Goal: Transaction & Acquisition: Purchase product/service

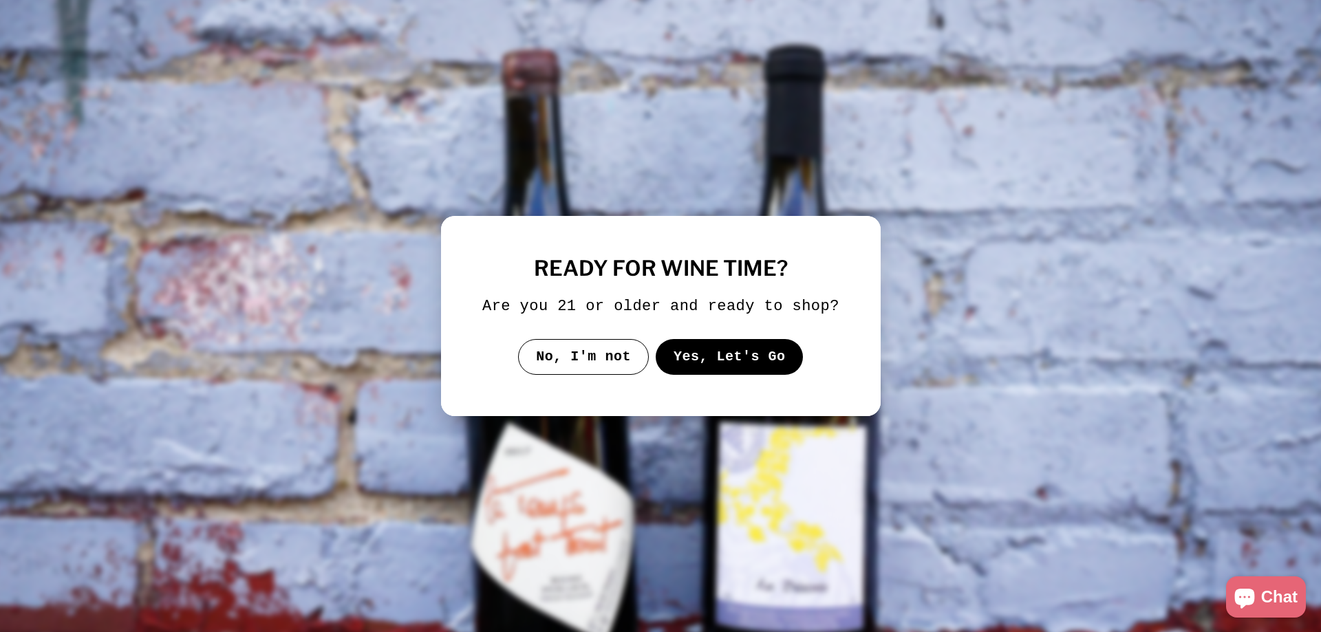
click at [753, 354] on button "Yes, Let's Go" at bounding box center [729, 357] width 148 height 36
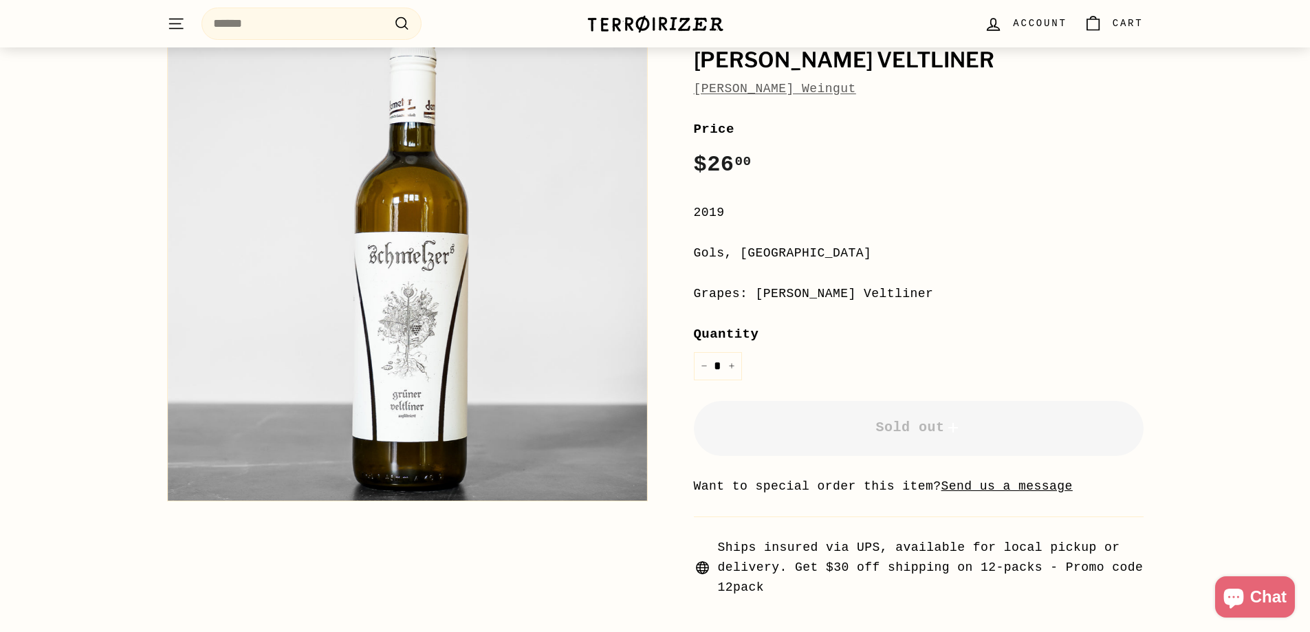
scroll to position [344, 0]
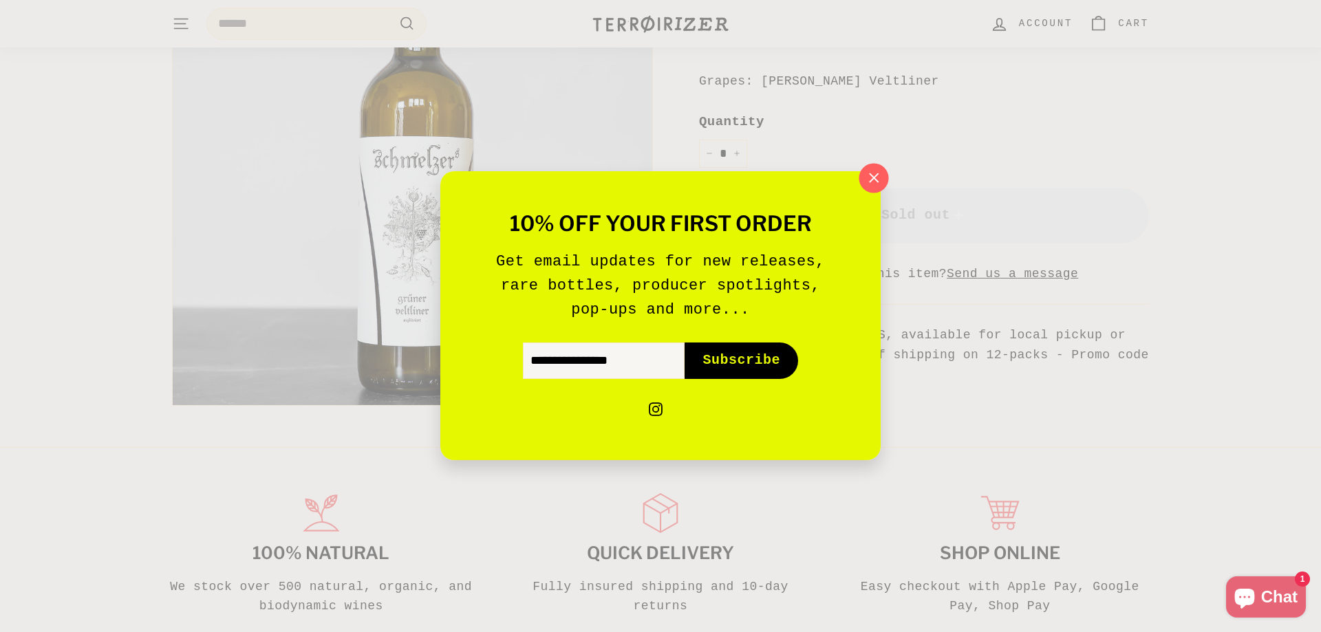
click at [876, 181] on icon "button" at bounding box center [873, 177] width 9 height 9
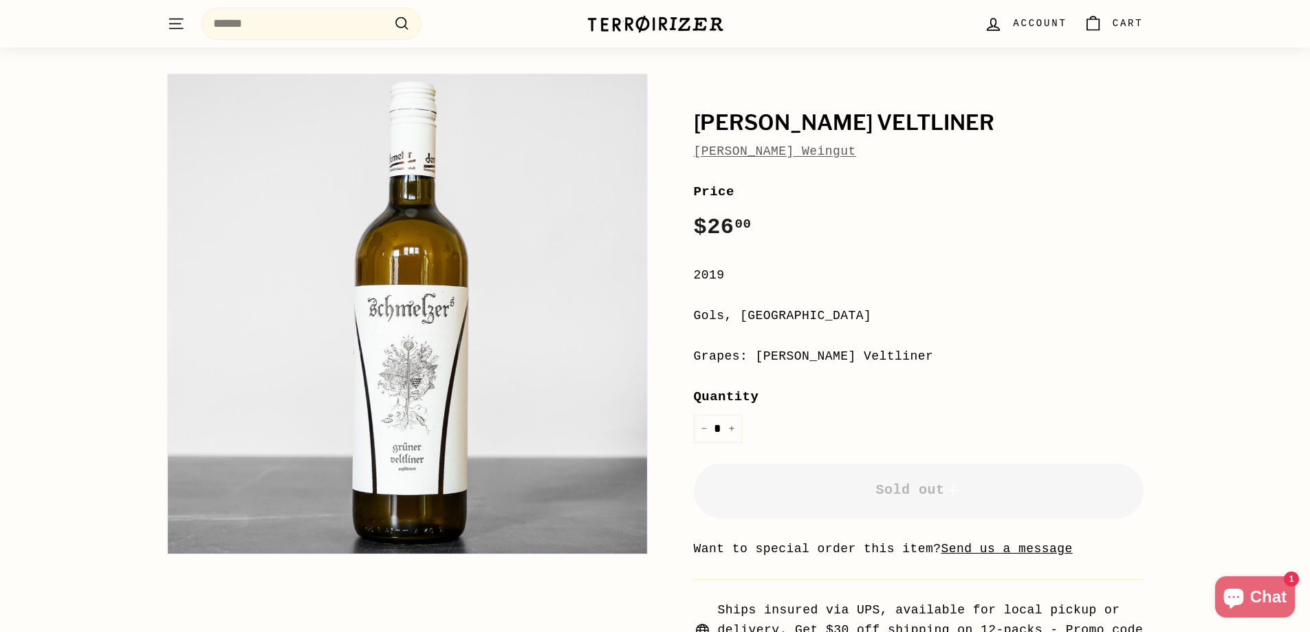
scroll to position [0, 0]
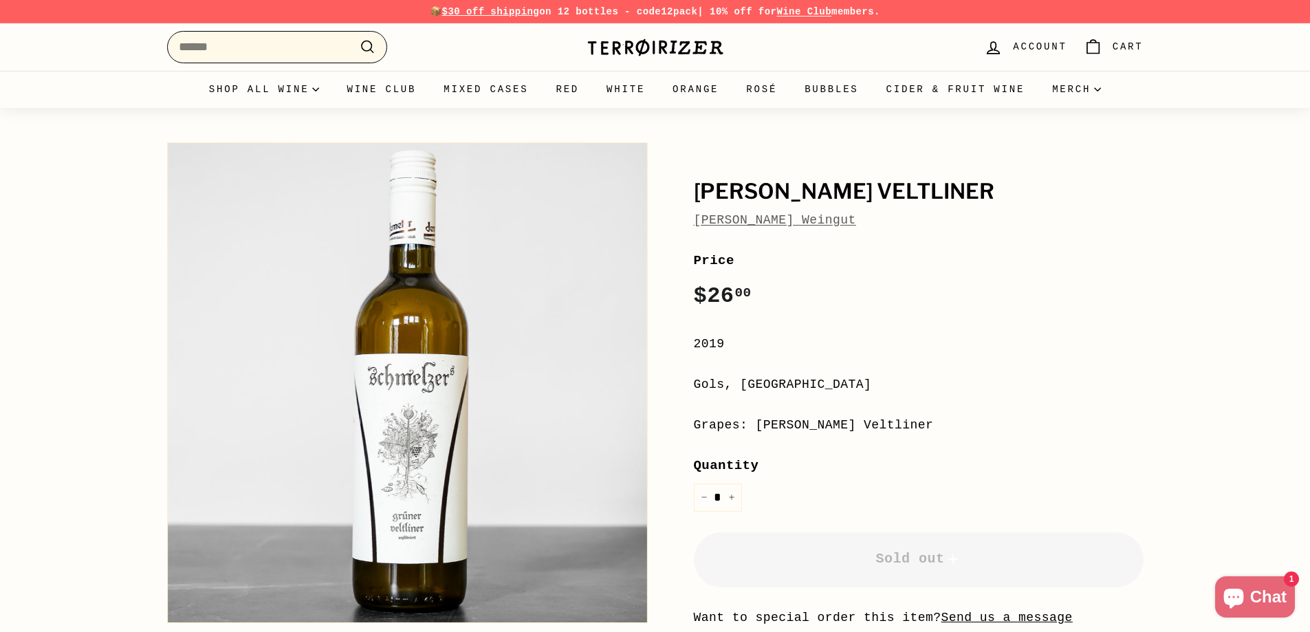
click at [252, 40] on input "Search" at bounding box center [277, 47] width 220 height 32
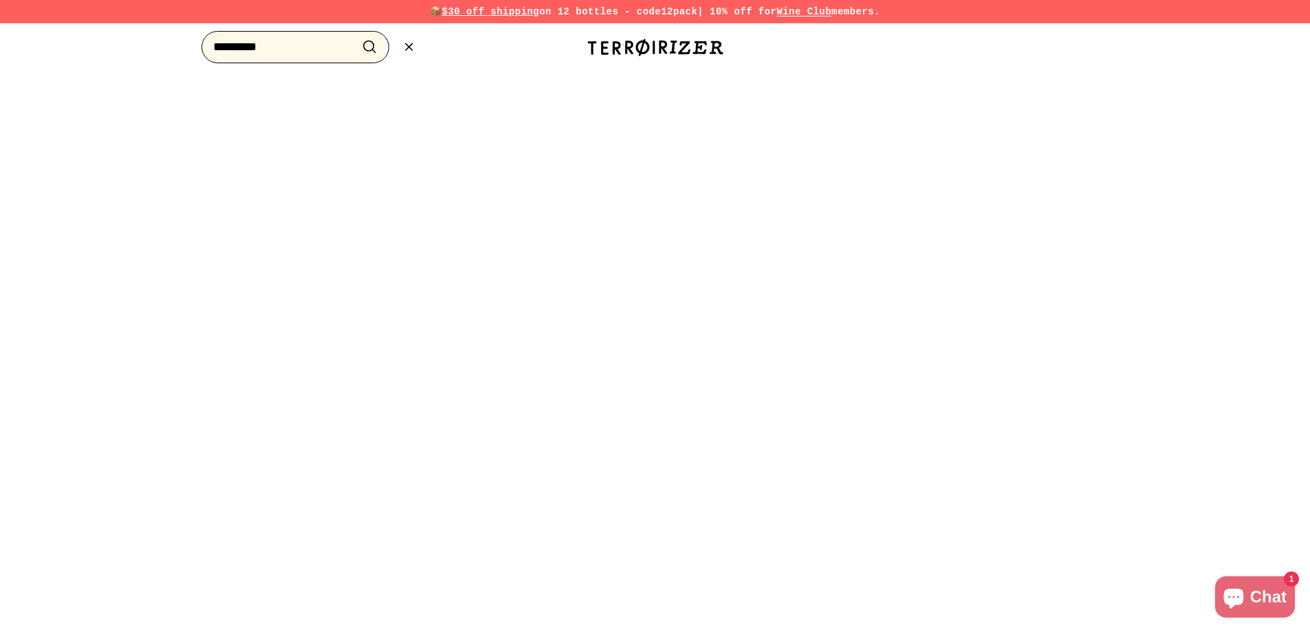
type input "*********"
click at [357, 36] on button ".cls-1{fill:none;stroke:#000;stroke-miterlimit:10;stroke-width:2px} Search" at bounding box center [369, 46] width 25 height 21
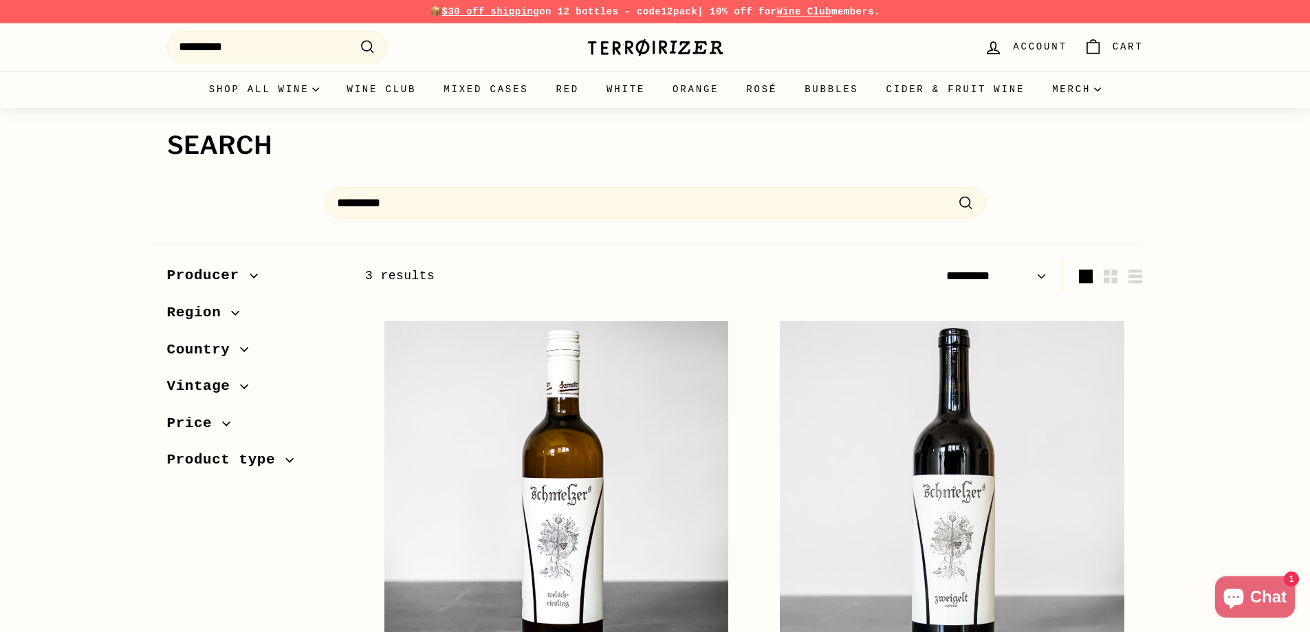
select select "*********"
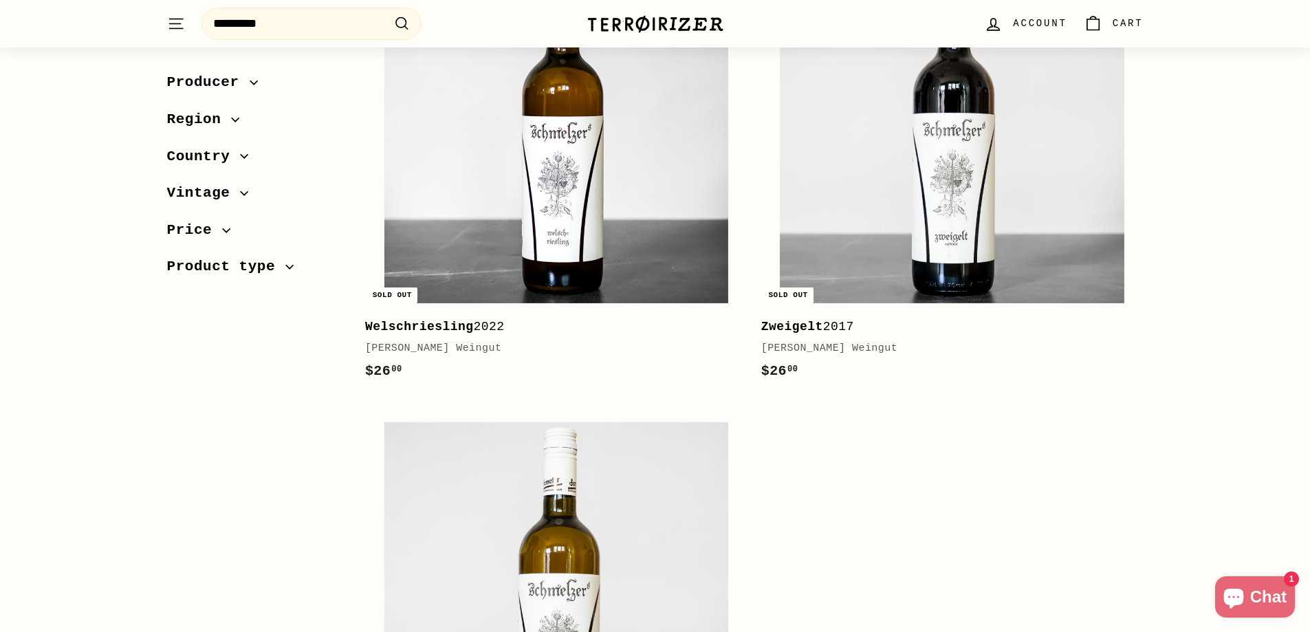
scroll to position [344, 0]
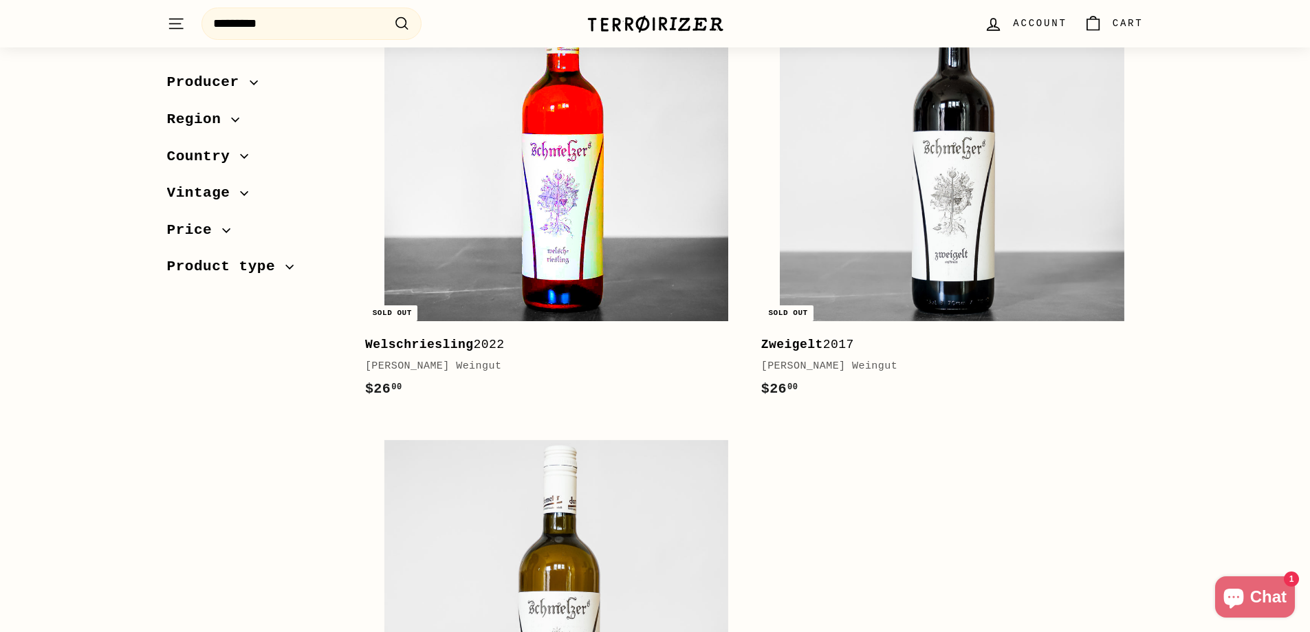
click at [550, 199] on img at bounding box center [557, 149] width 344 height 344
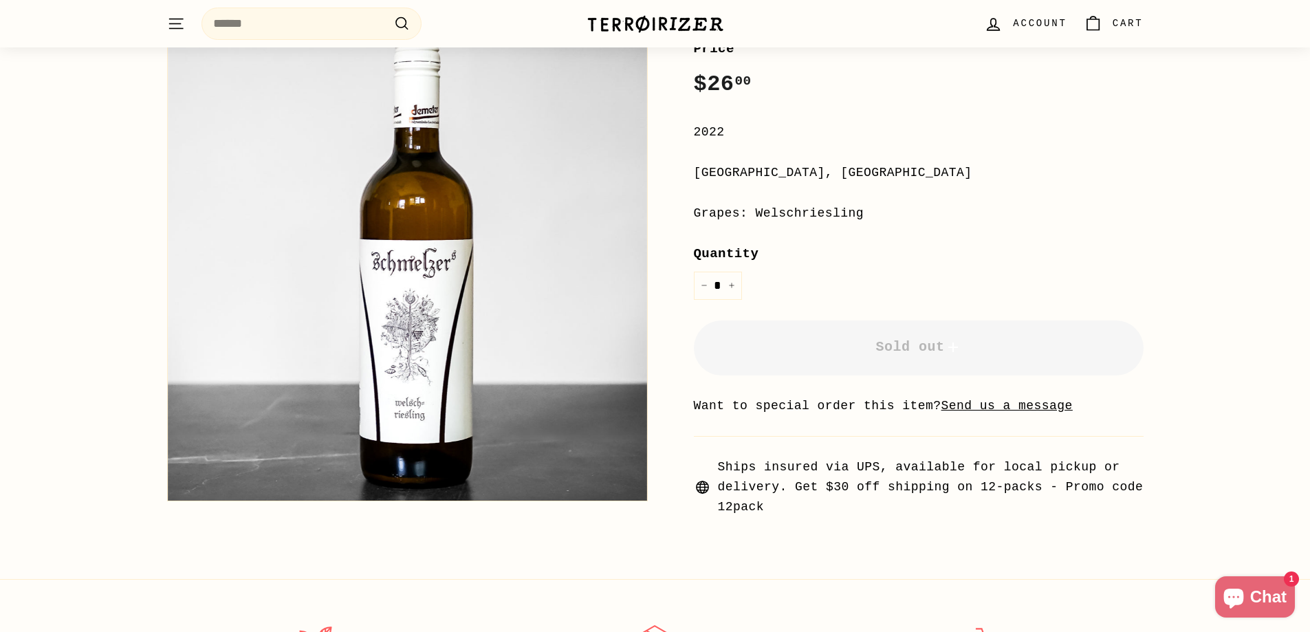
scroll to position [275, 0]
